Goal: Information Seeking & Learning: Learn about a topic

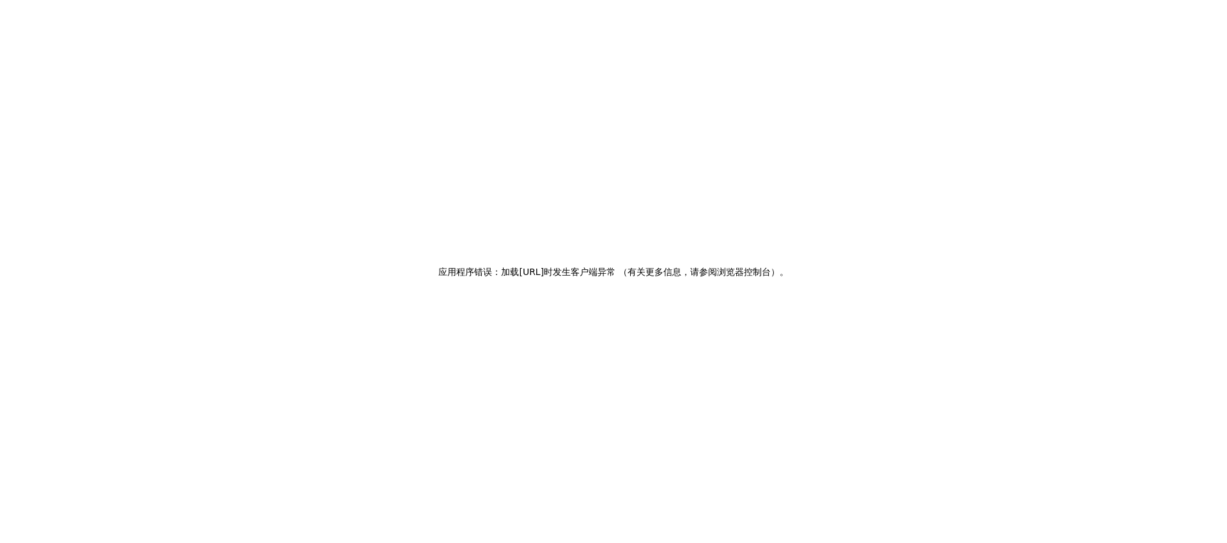
click at [730, 170] on div "应用程序错误：加载 [URL]时 发生客户端异常 （有关更多信息，请参阅浏览器控制台） 。" at bounding box center [613, 271] width 1227 height 543
click at [513, 75] on div "应用程序错误：加载 [URL]时 发生客户端异常 （有关更多信息，请参阅浏览器控制台） 。" at bounding box center [613, 271] width 1227 height 543
click at [691, 74] on div "应用程序错误：加载 [URL]时 发生客户端异常 （有关更多信息，请参阅浏览器控制台） 。" at bounding box center [613, 271] width 1227 height 543
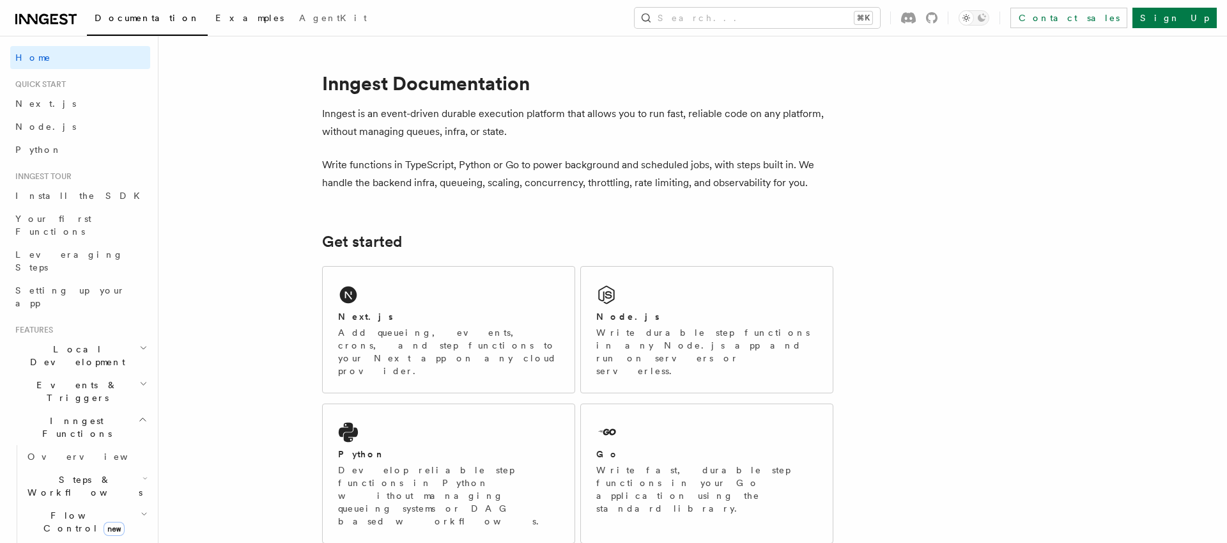
click at [208, 24] on link "Examples" at bounding box center [250, 19] width 84 height 31
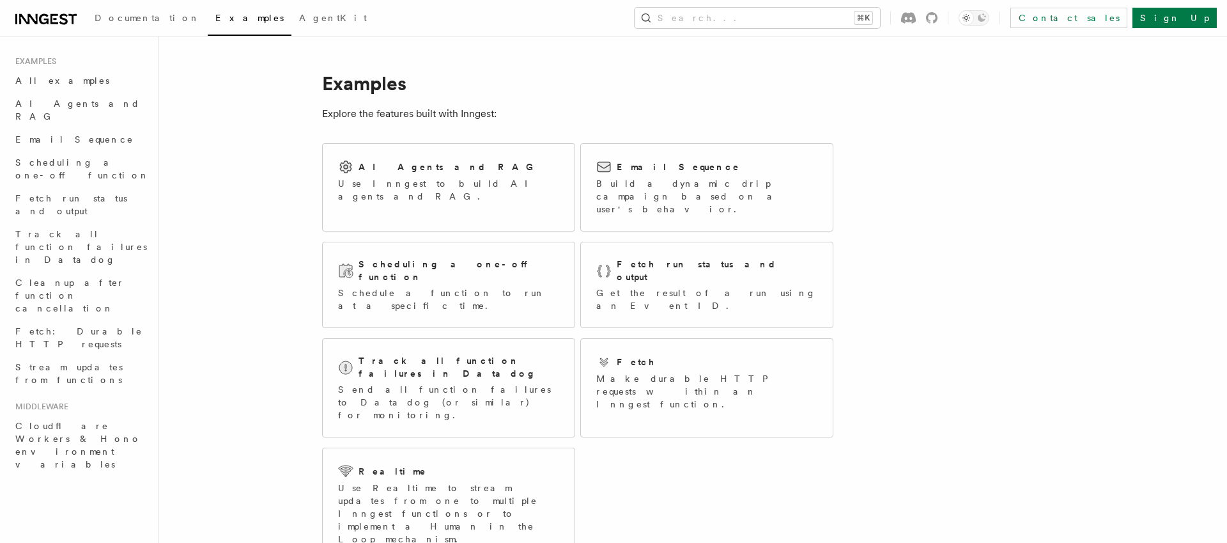
click at [38, 18] on icon at bounding box center [45, 19] width 61 height 15
